Goal: Navigation & Orientation: Find specific page/section

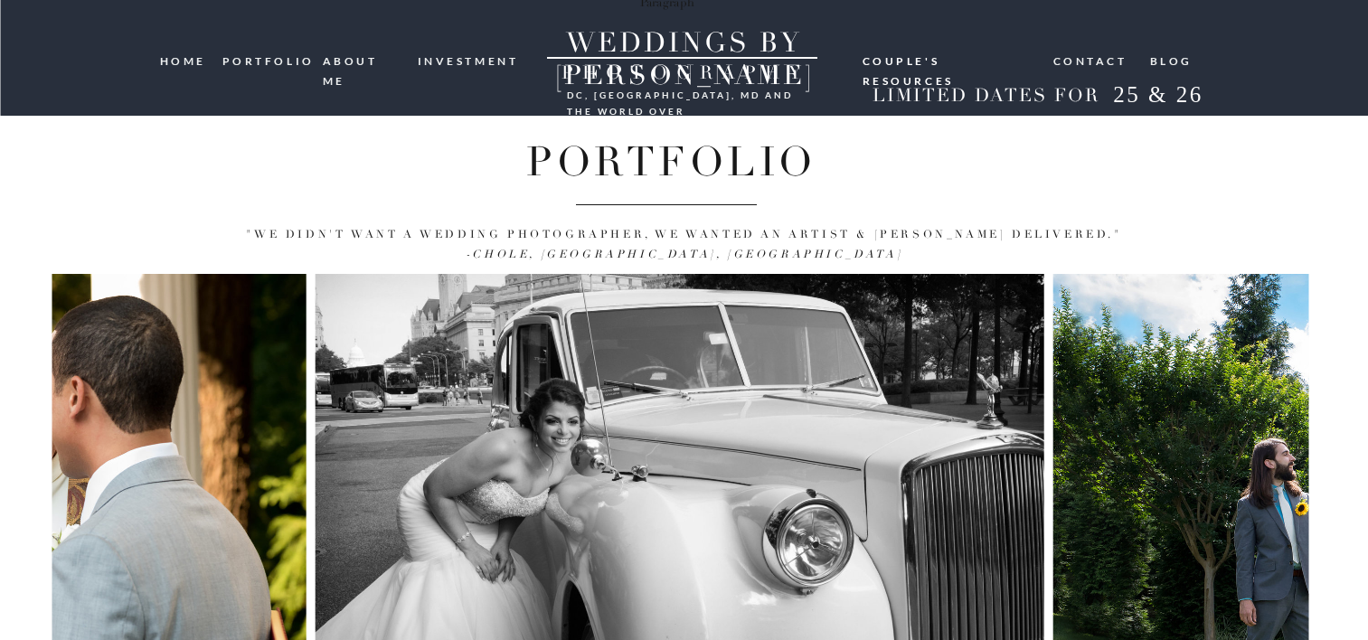
scroll to position [231, 0]
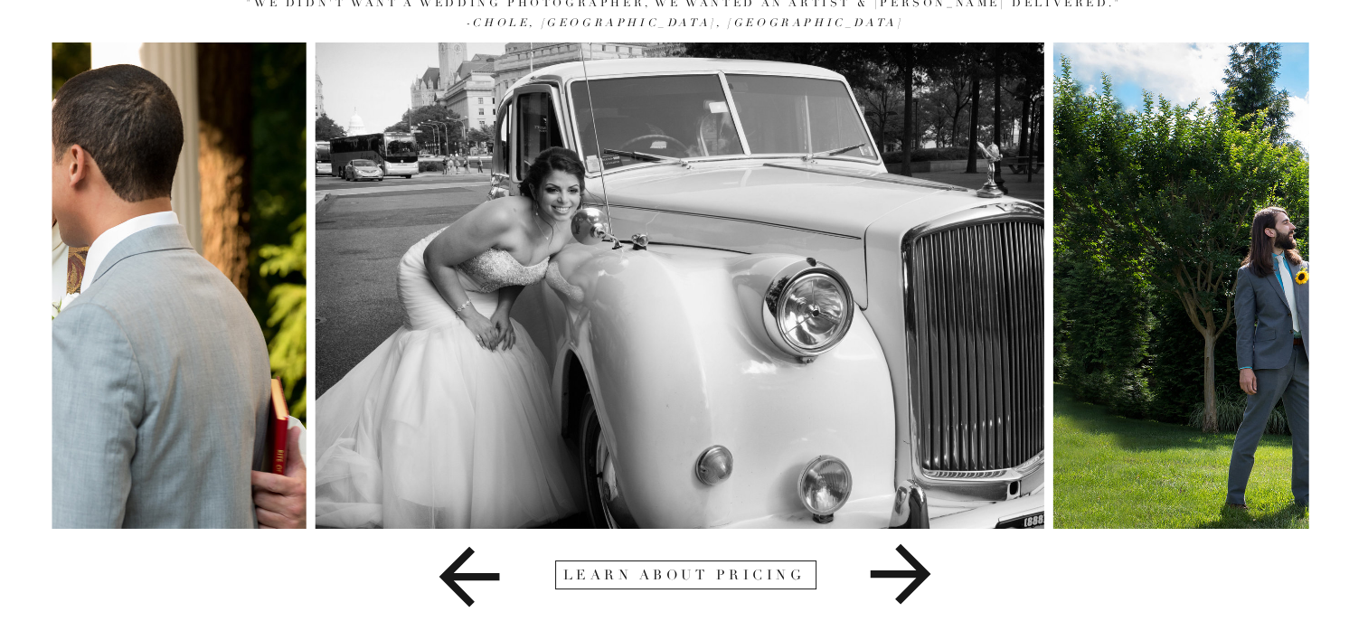
click at [912, 572] on icon at bounding box center [900, 574] width 61 height 61
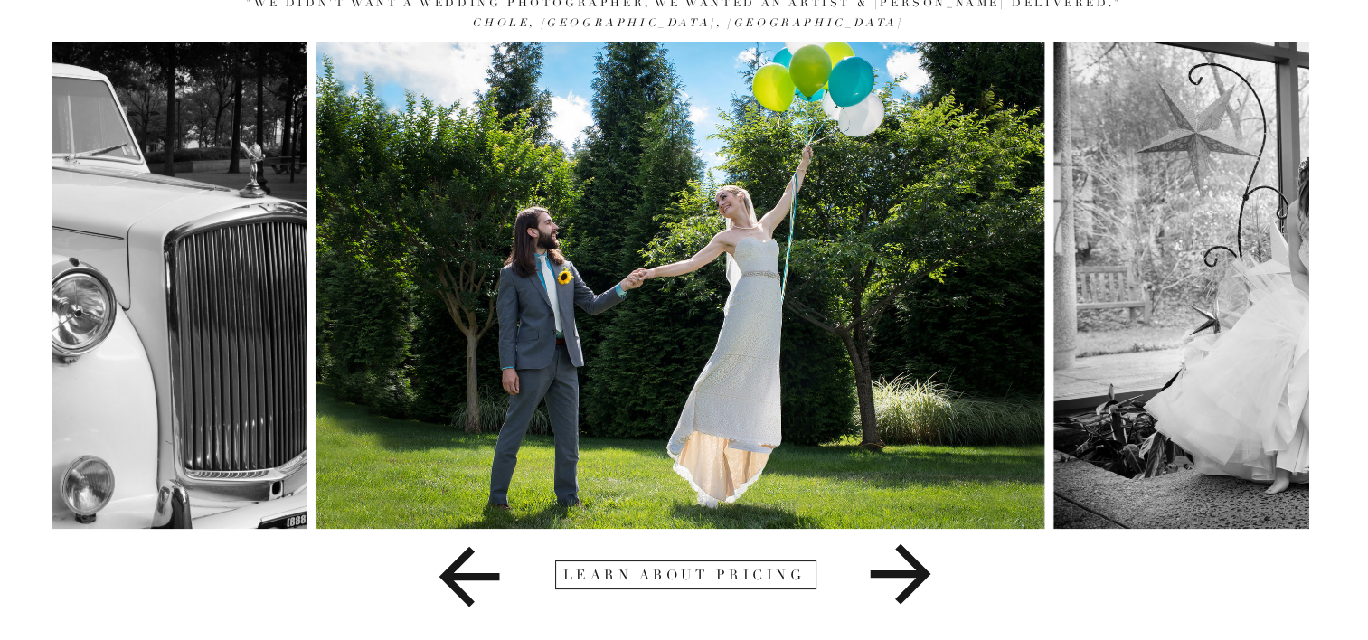
click at [912, 572] on icon at bounding box center [900, 574] width 61 height 61
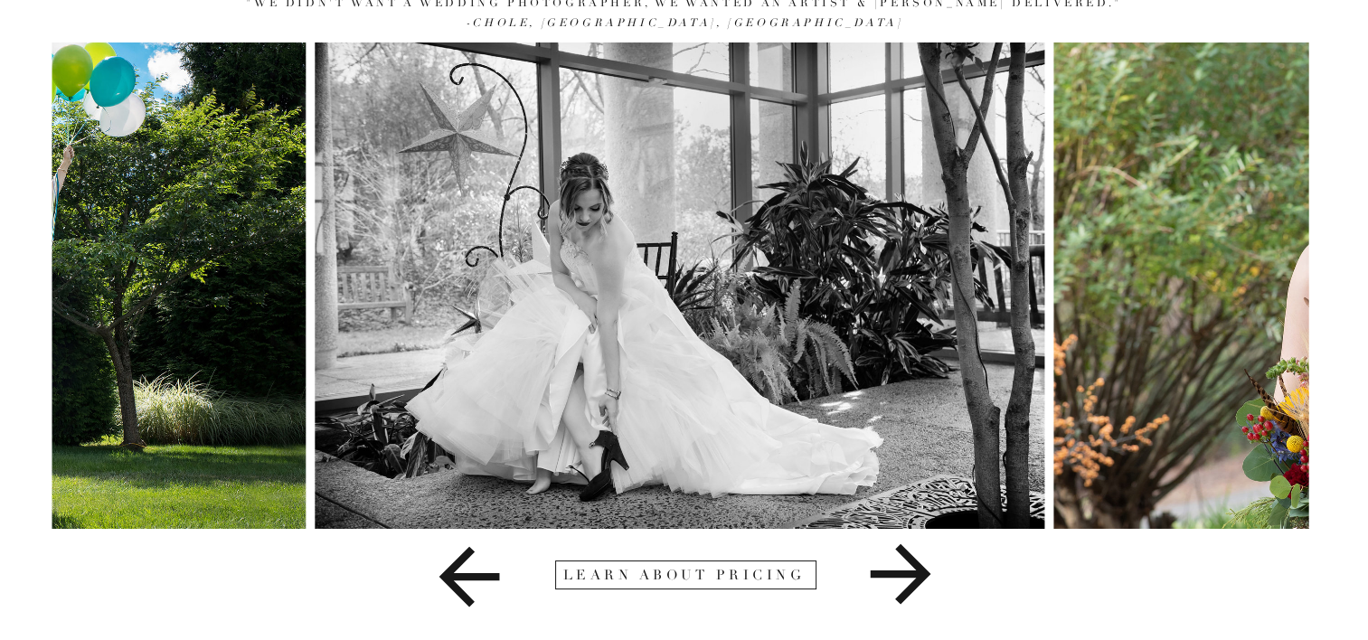
click at [893, 587] on icon at bounding box center [900, 574] width 379 height 90
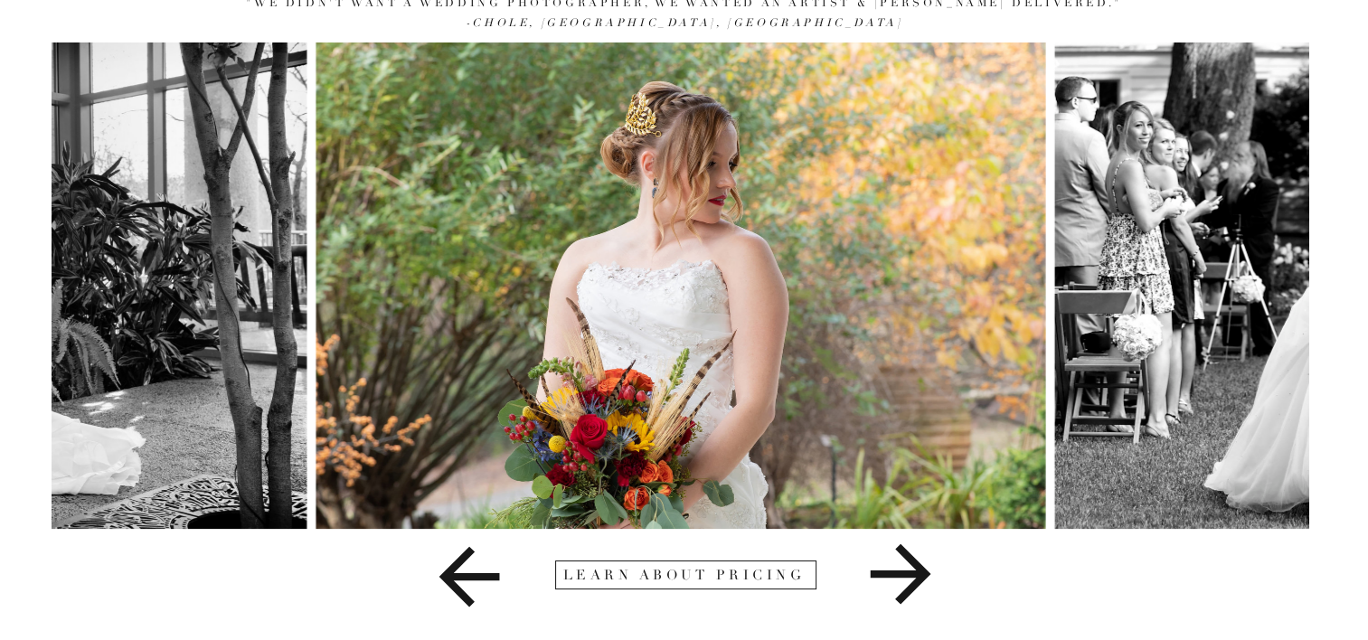
click at [893, 583] on icon at bounding box center [900, 574] width 379 height 90
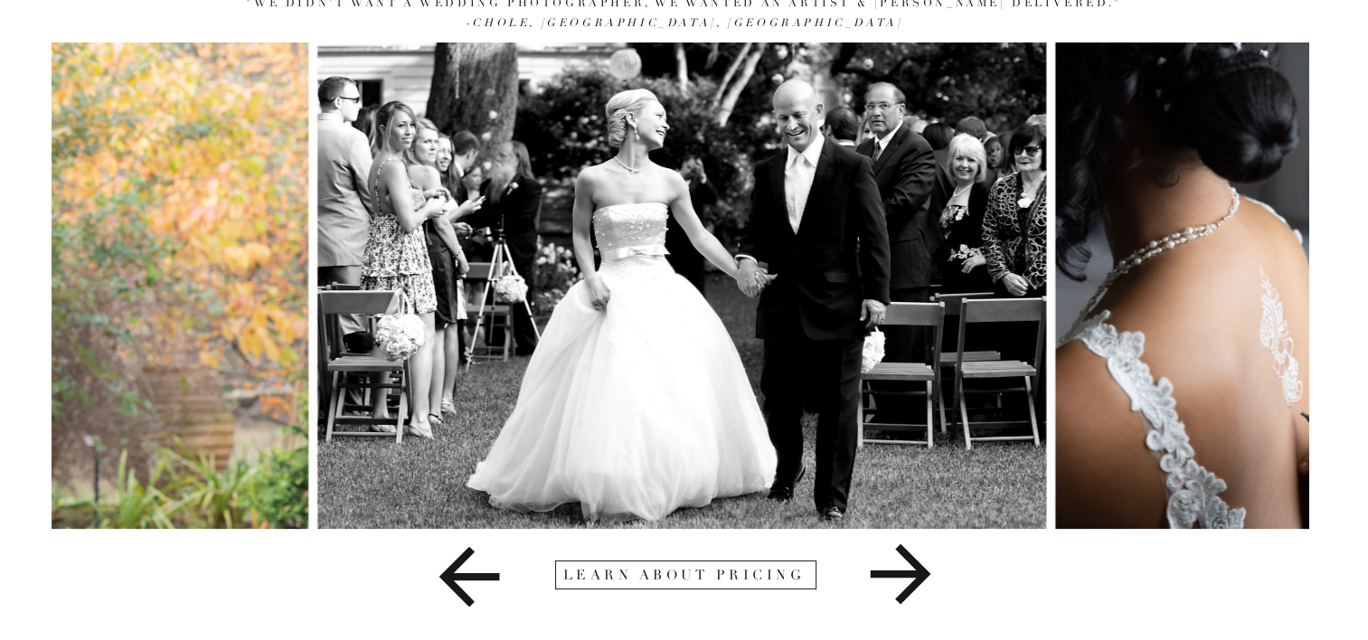
click at [893, 583] on icon at bounding box center [900, 574] width 379 height 90
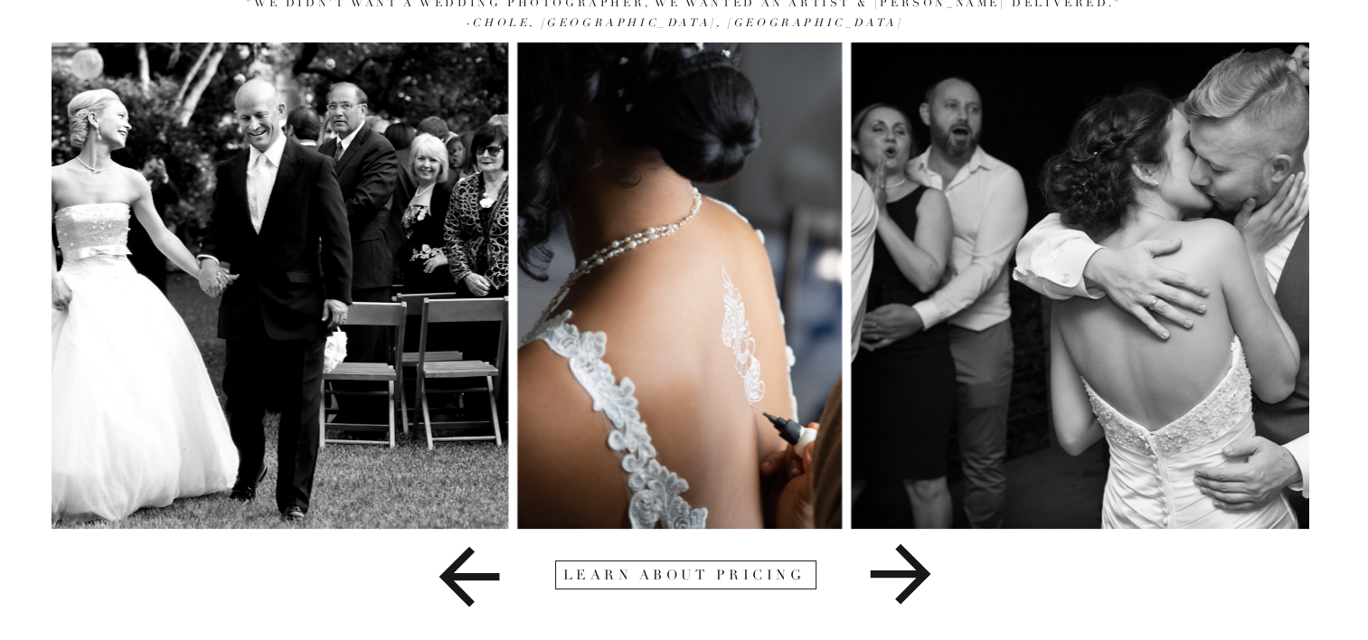
click at [893, 583] on icon at bounding box center [900, 574] width 379 height 90
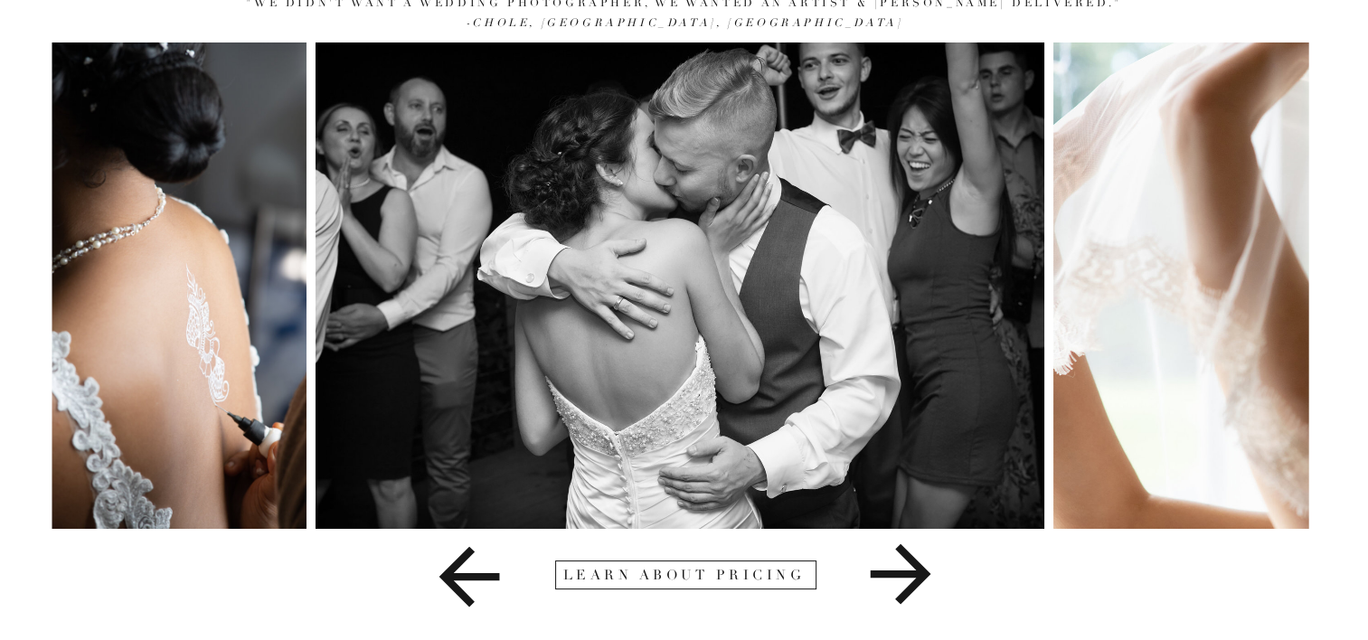
click at [918, 567] on icon at bounding box center [900, 574] width 61 height 61
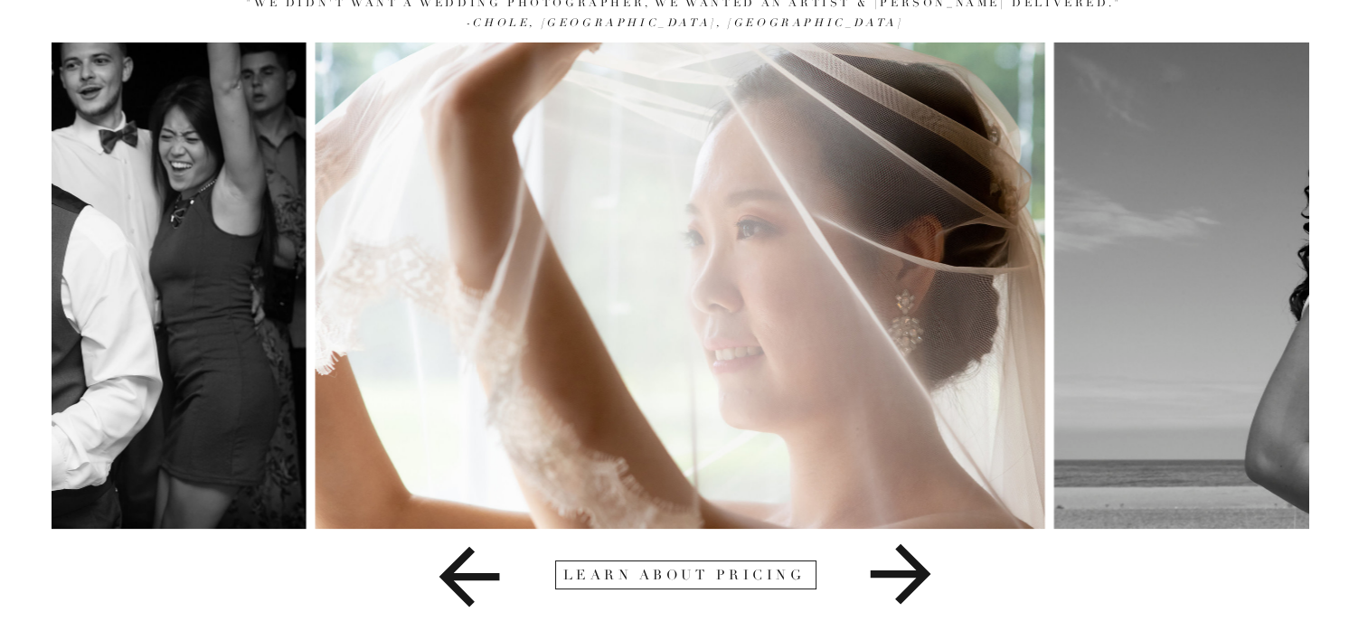
click at [918, 567] on icon at bounding box center [900, 574] width 61 height 61
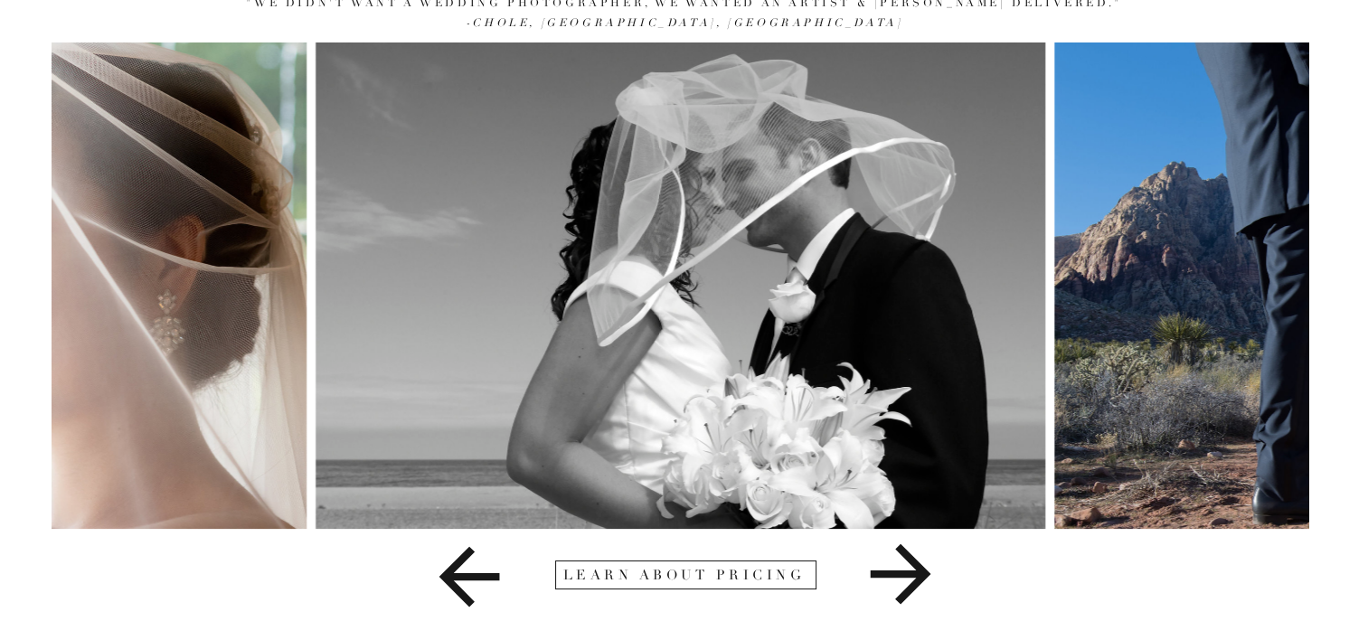
click at [918, 567] on icon at bounding box center [900, 574] width 61 height 61
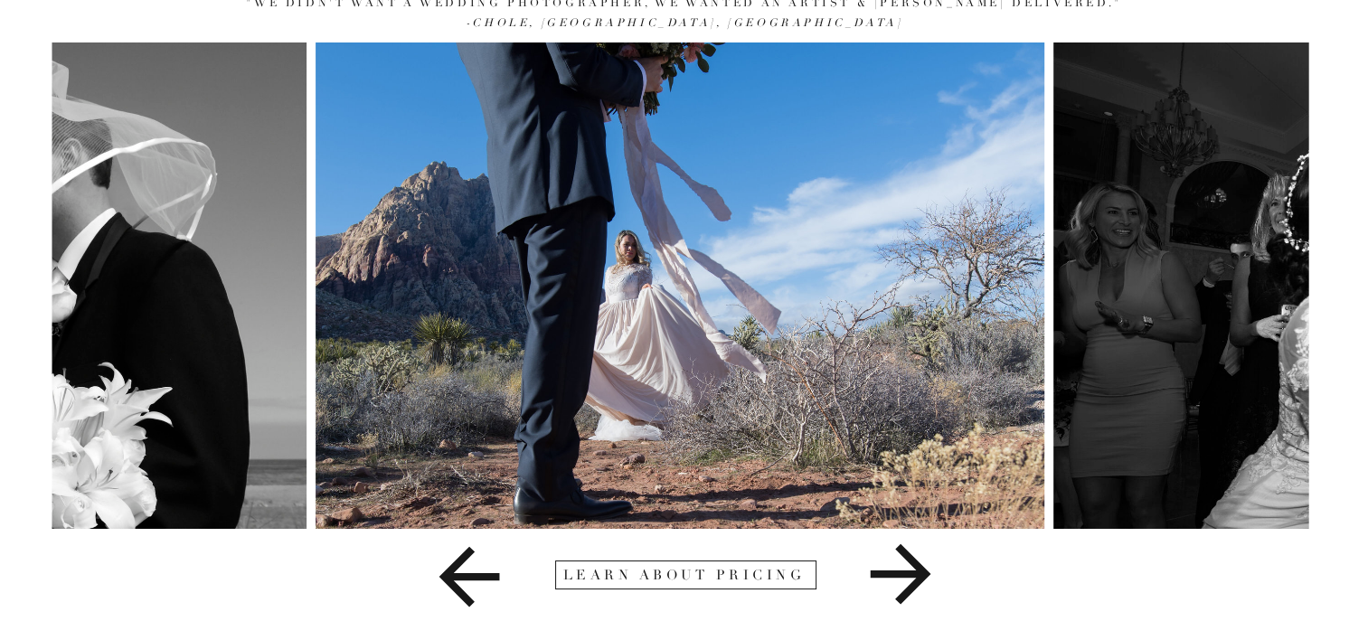
click at [919, 572] on icon at bounding box center [900, 574] width 61 height 61
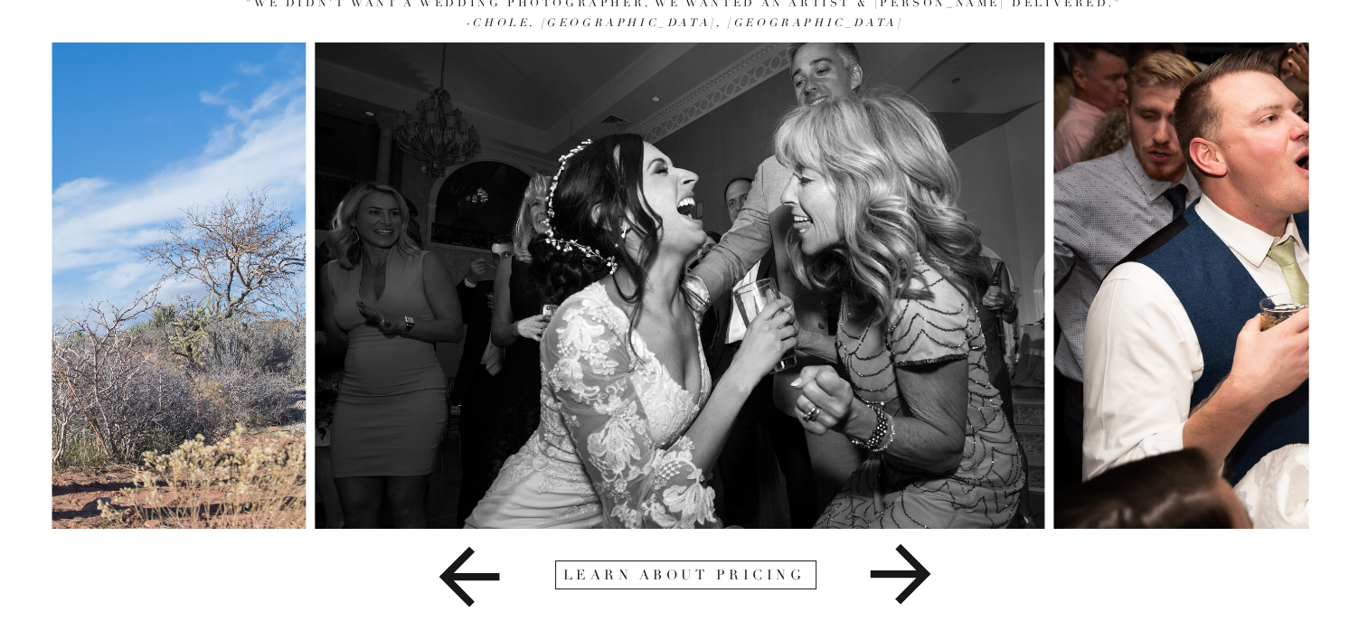
click at [913, 569] on icon at bounding box center [900, 574] width 379 height 90
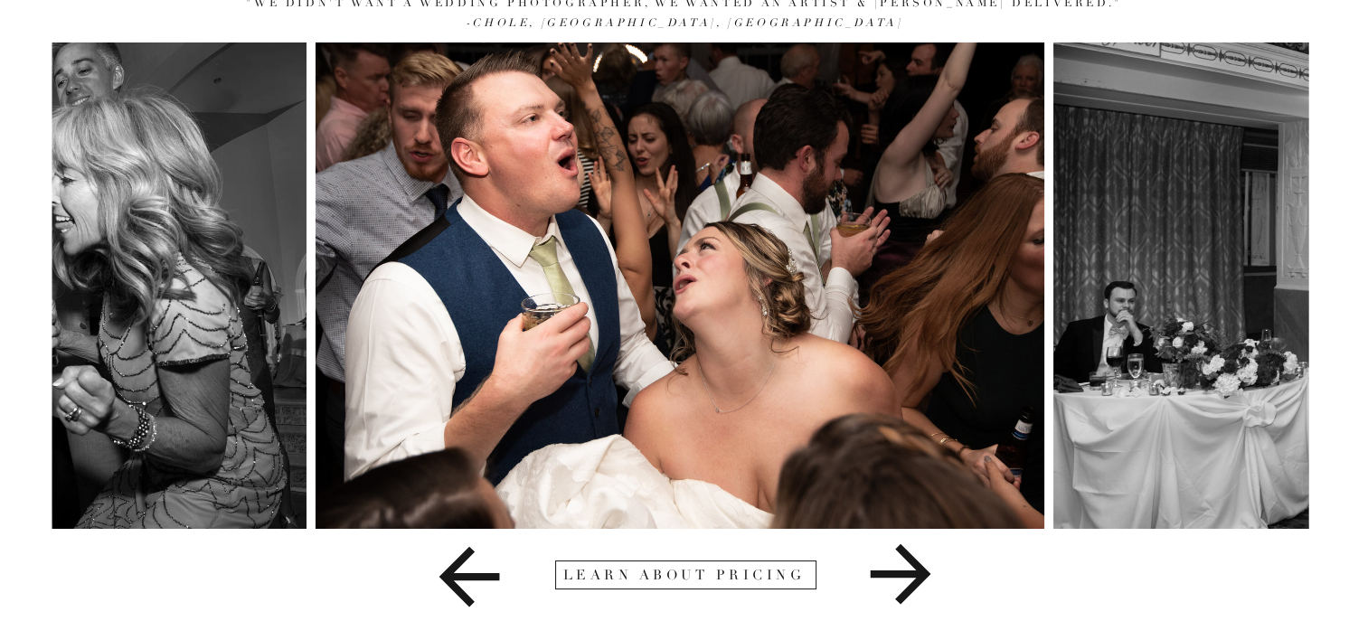
click at [913, 569] on icon at bounding box center [900, 574] width 379 height 90
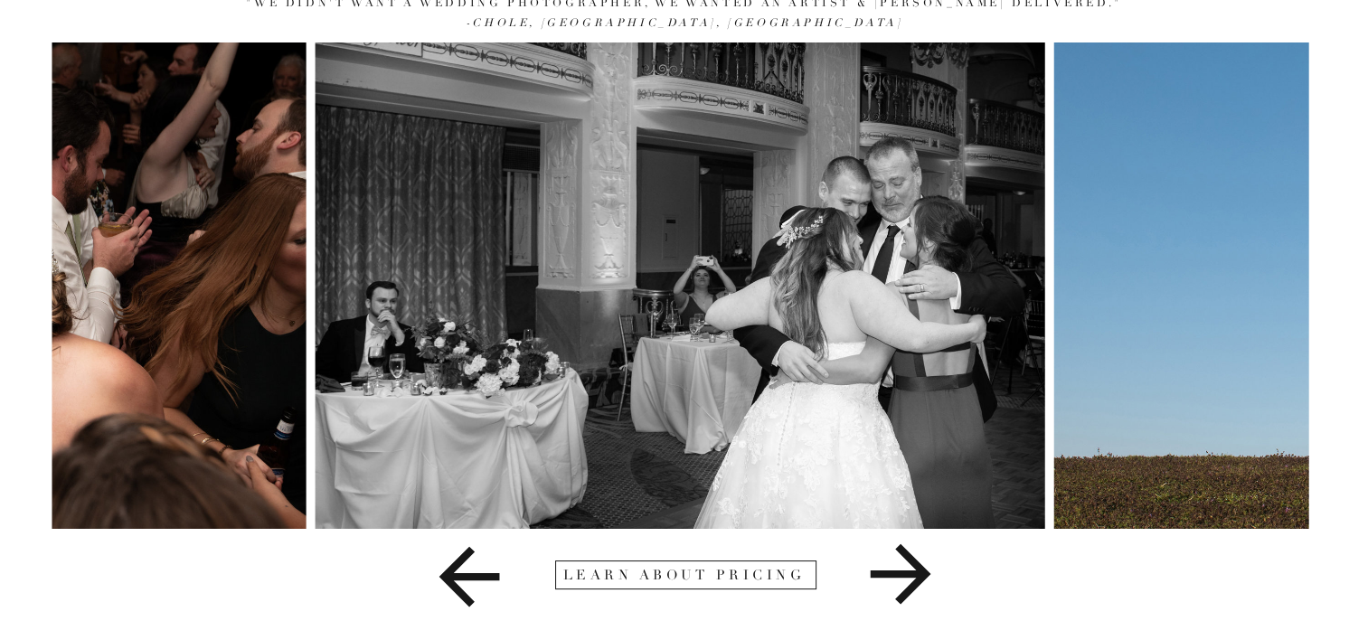
click at [913, 569] on icon at bounding box center [900, 574] width 379 height 90
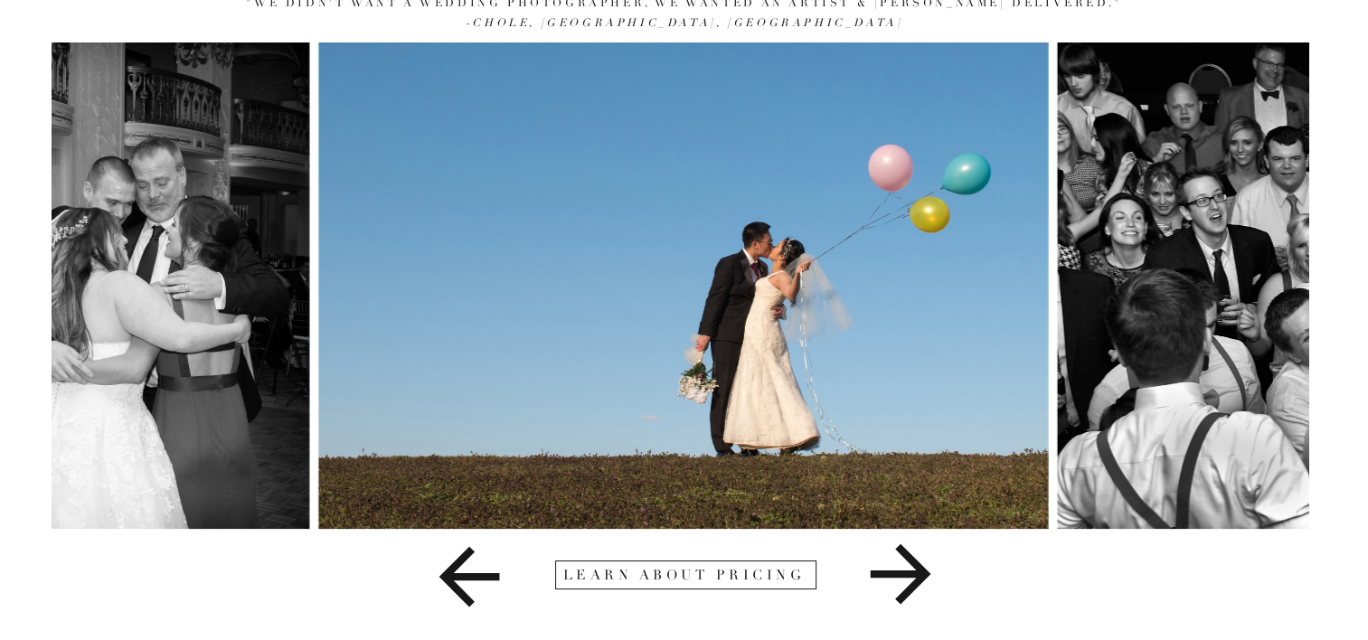
click at [913, 569] on icon at bounding box center [900, 574] width 379 height 90
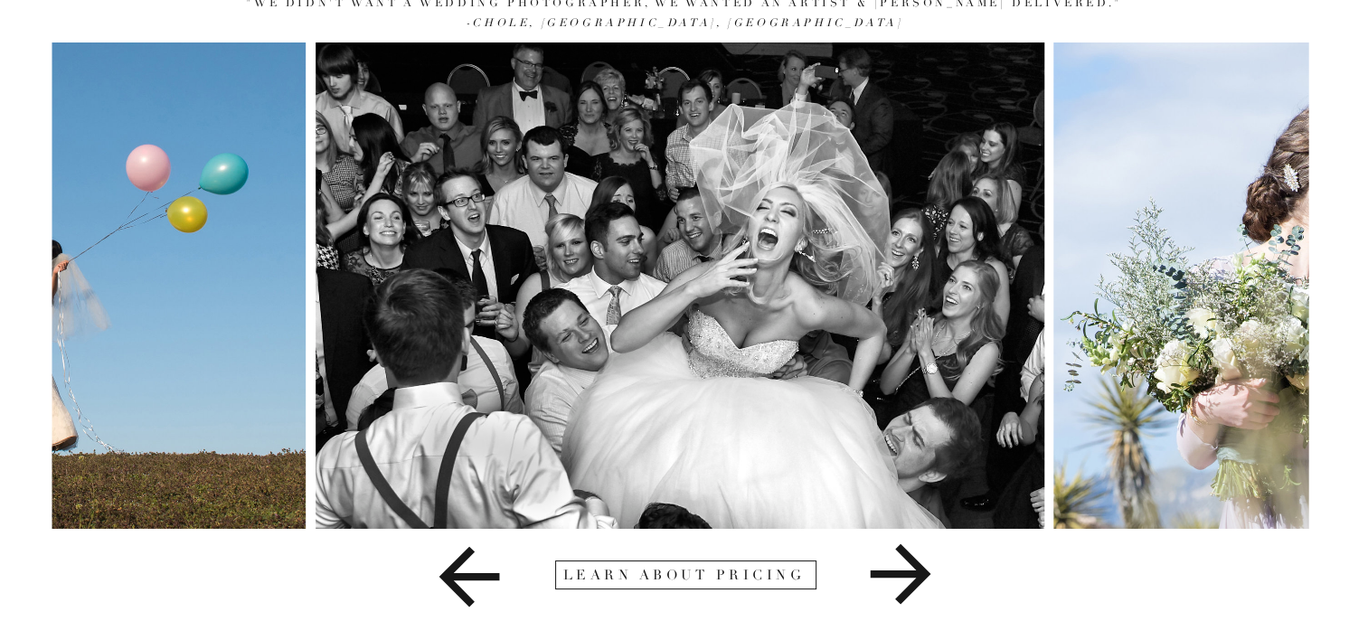
click at [923, 566] on icon at bounding box center [900, 574] width 379 height 90
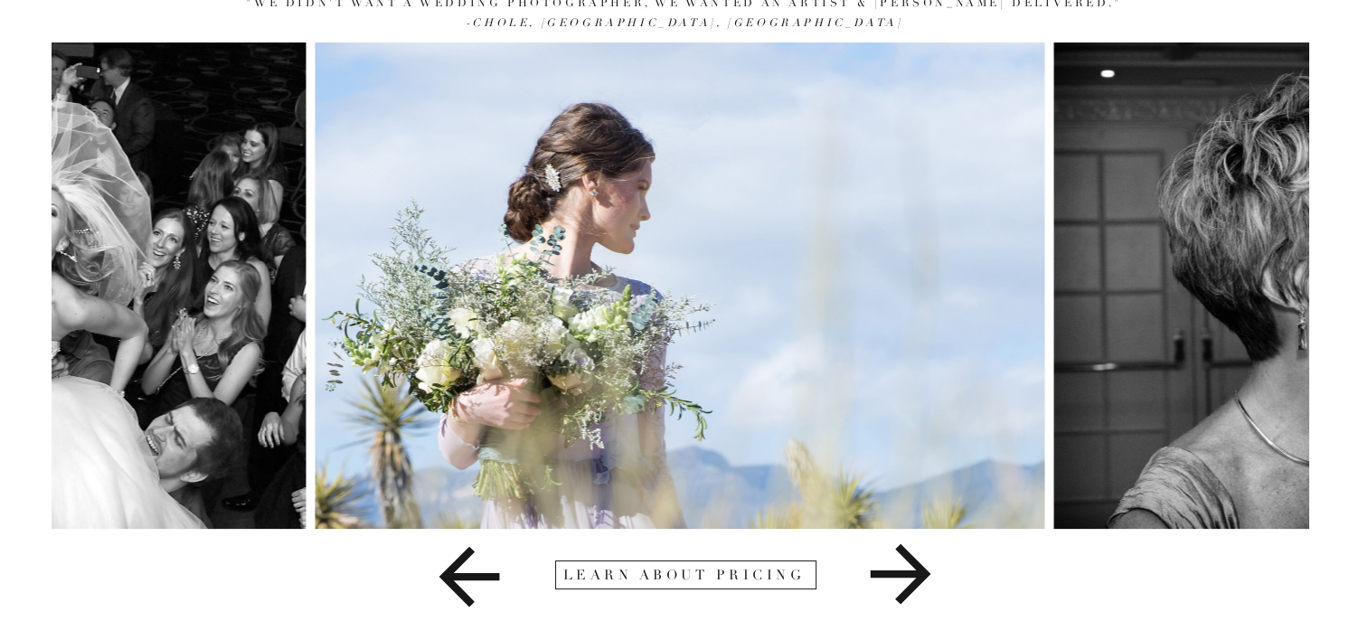
click at [923, 567] on icon at bounding box center [900, 574] width 379 height 90
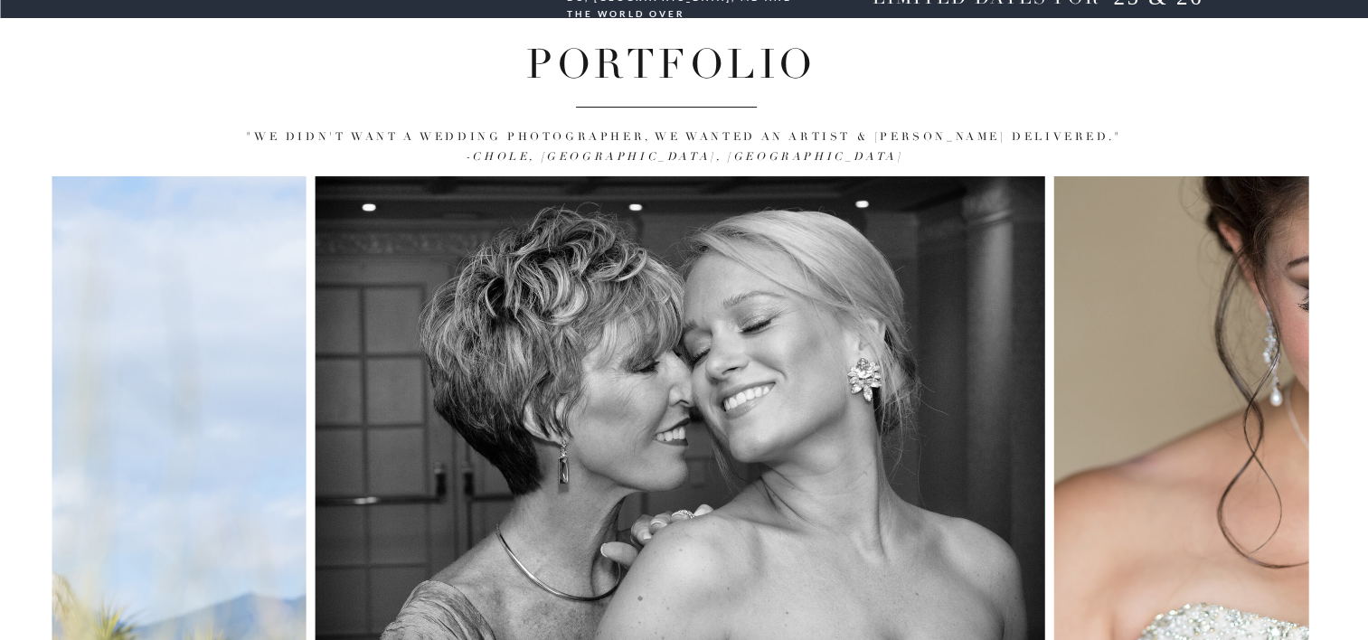
scroll to position [0, 0]
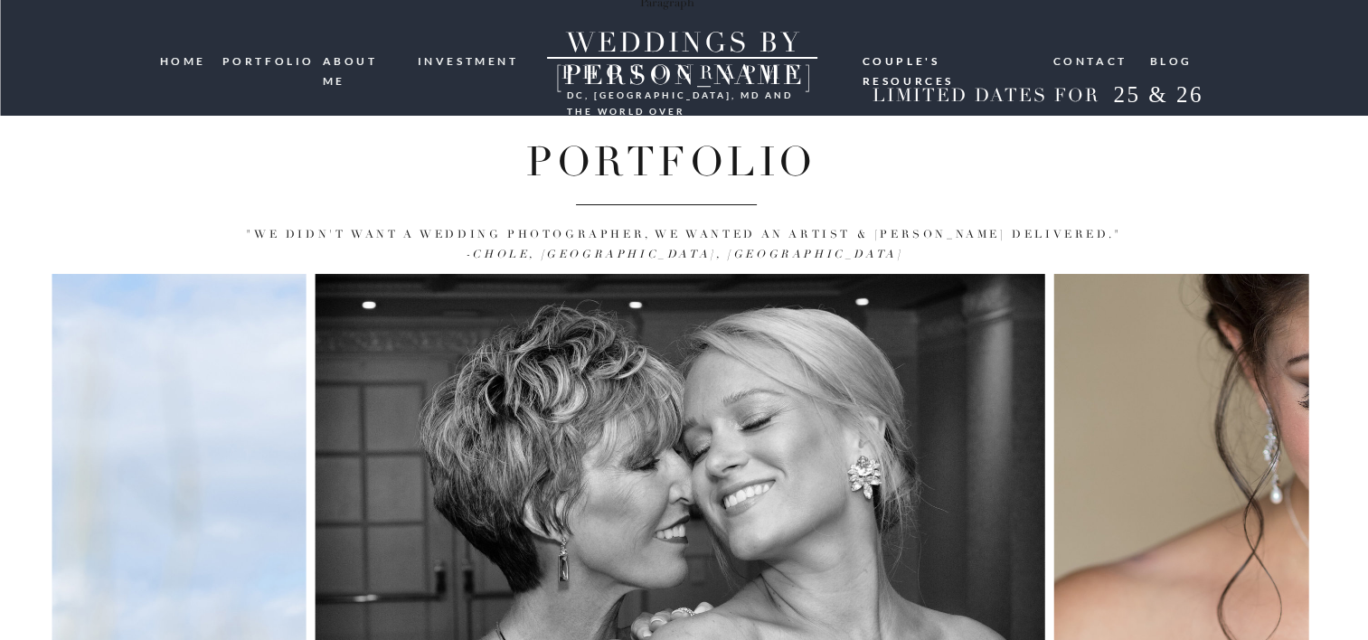
click at [184, 55] on nav "HOME" at bounding box center [185, 61] width 50 height 18
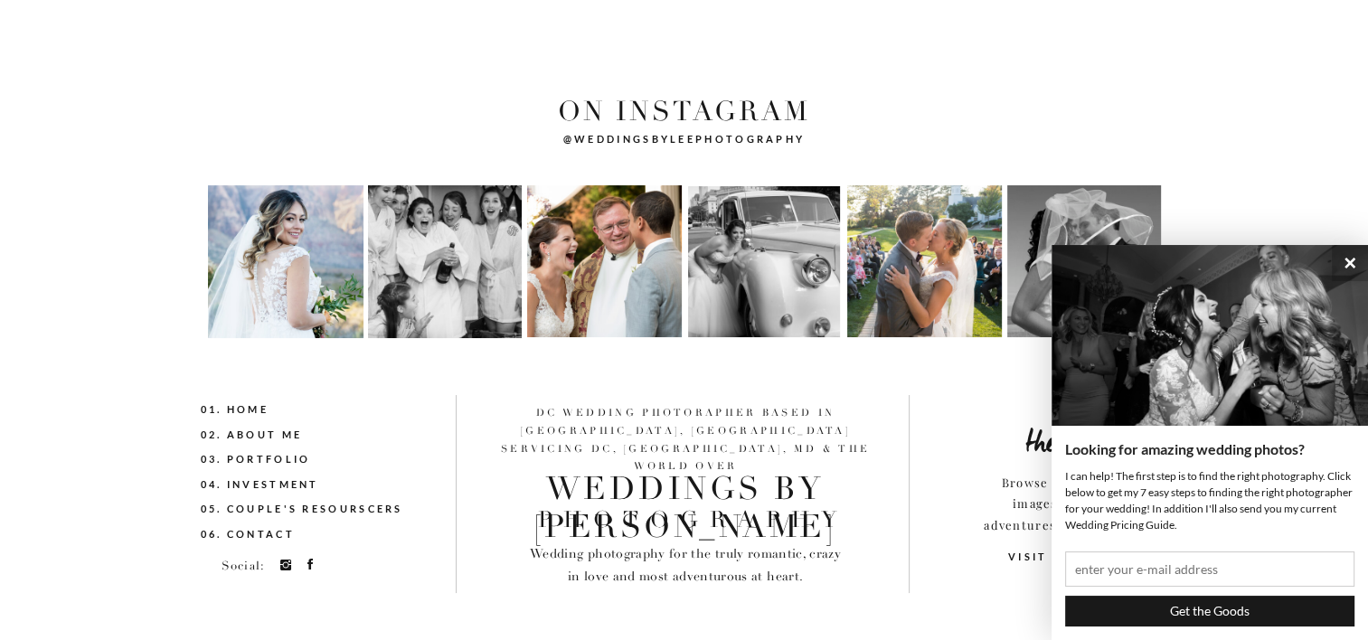
scroll to position [6514, 0]
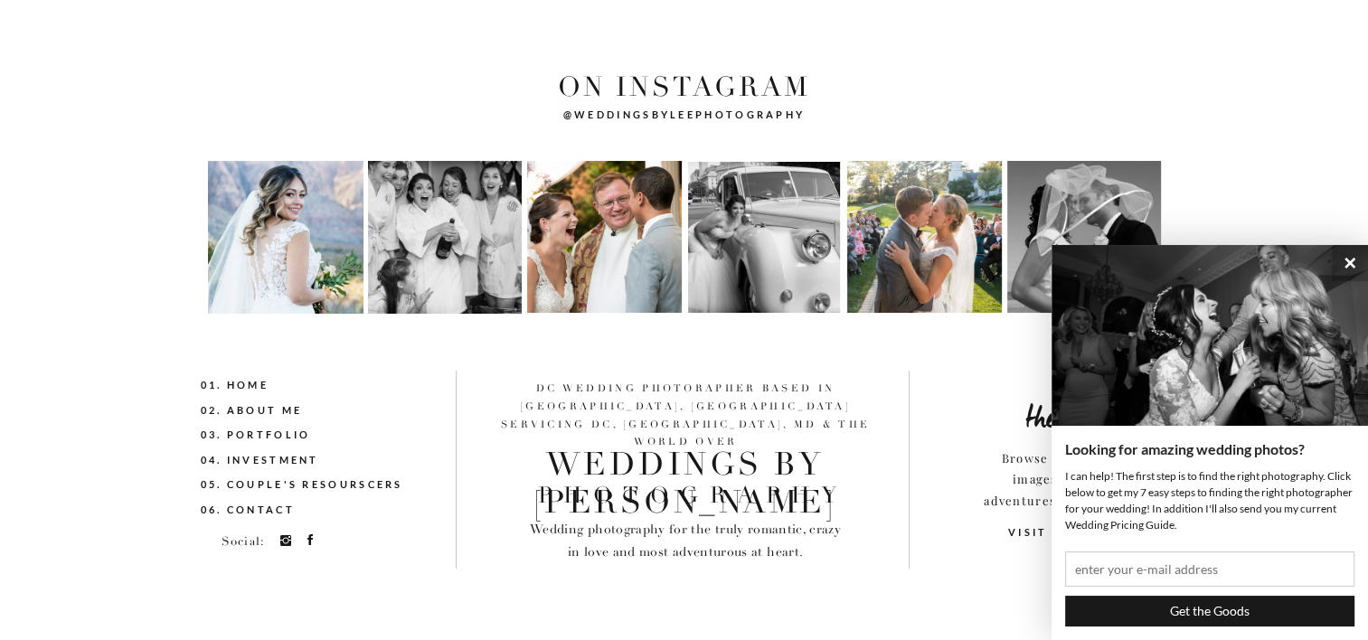
click at [312, 539] on icon at bounding box center [309, 539] width 5 height 11
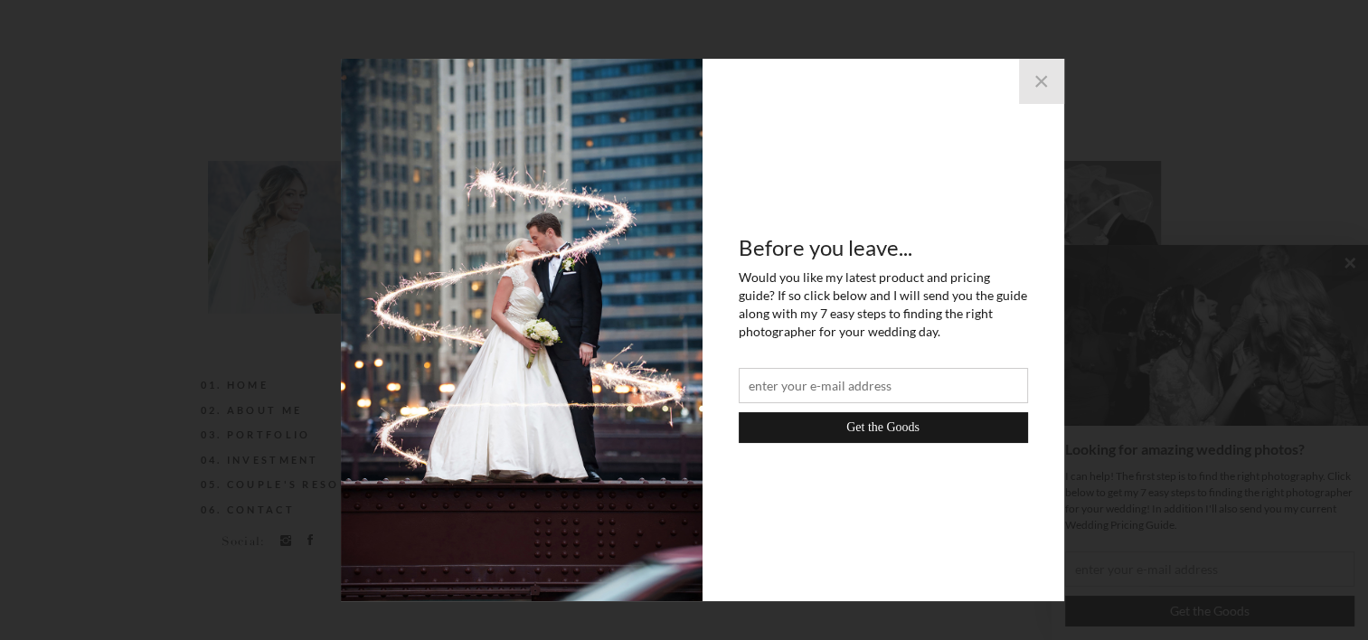
click at [1037, 83] on button "×" at bounding box center [1041, 81] width 45 height 45
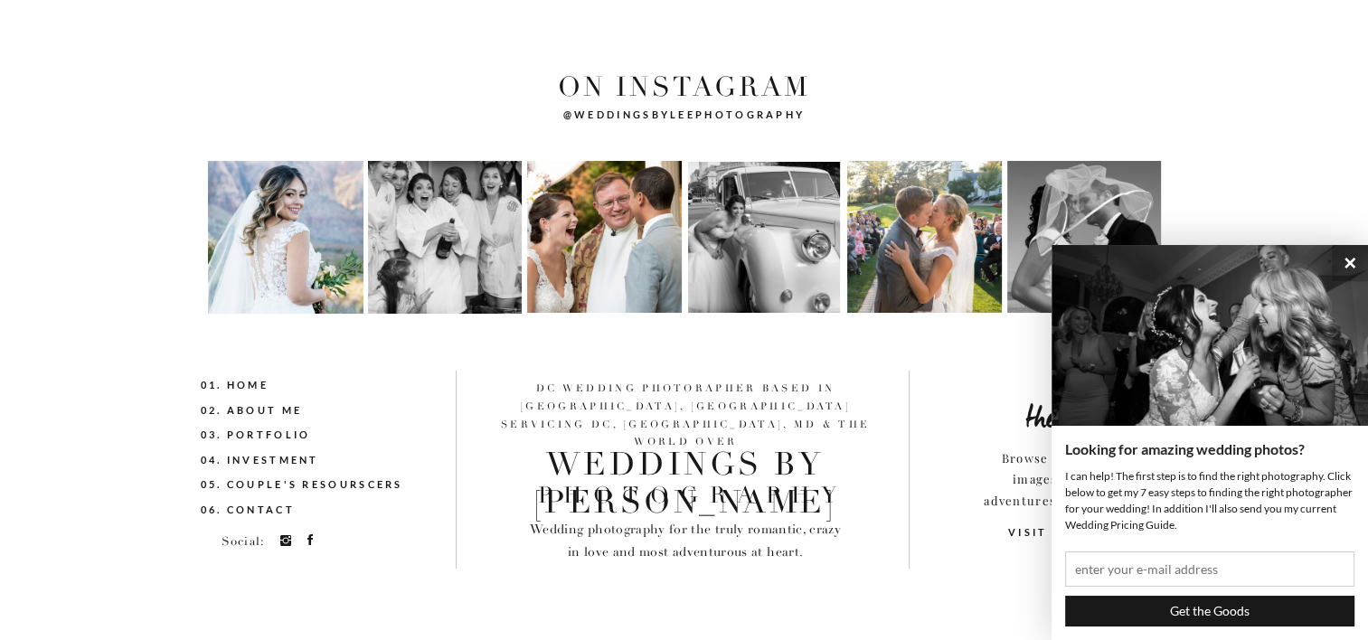
click at [285, 540] on circle at bounding box center [286, 540] width 5 height 5
